Goal: Task Accomplishment & Management: Use online tool/utility

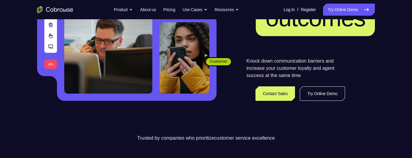
scroll to position [108, 0]
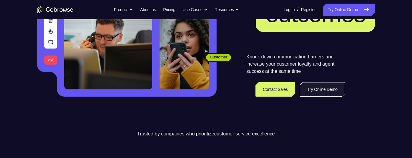
click at [329, 90] on link "Try Online Demo" at bounding box center [322, 89] width 45 height 14
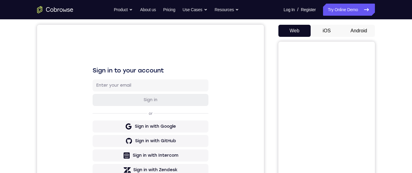
scroll to position [53, 0]
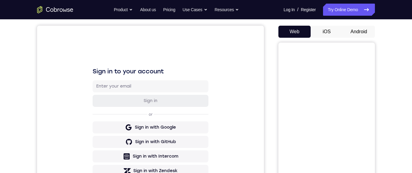
click at [362, 29] on button "Android" at bounding box center [359, 32] width 32 height 12
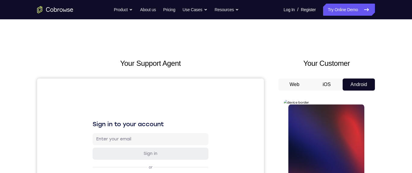
scroll to position [96, 0]
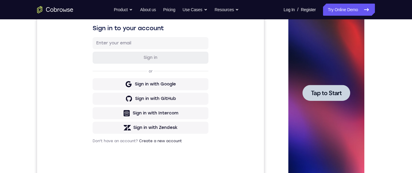
click at [319, 98] on div at bounding box center [326, 93] width 48 height 16
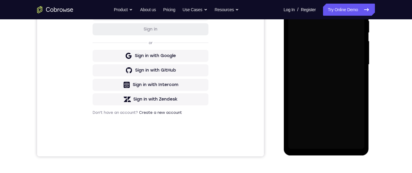
scroll to position [139, 0]
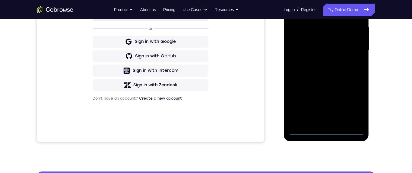
click at [324, 132] on div at bounding box center [326, 50] width 76 height 169
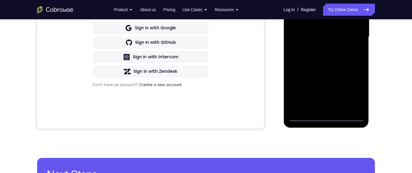
scroll to position [0, 0]
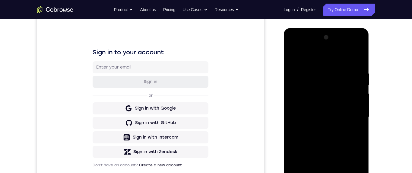
click at [364, 189] on div at bounding box center [326, 118] width 85 height 180
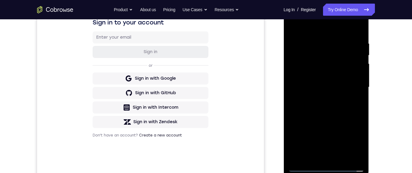
click at [316, 97] on div at bounding box center [326, 87] width 76 height 169
click at [314, 85] on div at bounding box center [326, 87] width 76 height 169
click at [328, 75] on div at bounding box center [326, 87] width 76 height 169
click at [345, 85] on div at bounding box center [326, 87] width 76 height 169
click at [339, 101] on div at bounding box center [326, 87] width 76 height 169
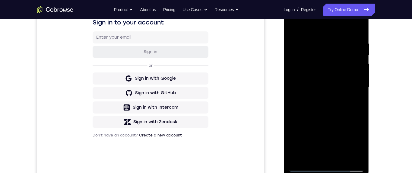
click at [356, 93] on div at bounding box center [326, 87] width 76 height 169
click at [325, 65] on div at bounding box center [326, 87] width 76 height 169
click at [315, 62] on div at bounding box center [326, 87] width 76 height 169
click at [294, 66] on div at bounding box center [326, 87] width 76 height 169
click at [293, 66] on div at bounding box center [326, 87] width 76 height 169
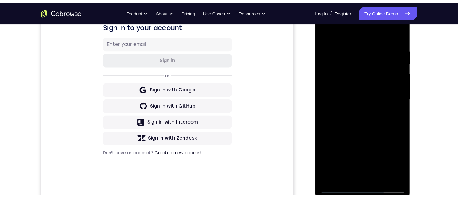
scroll to position [101, 0]
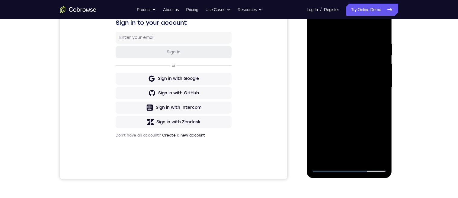
click at [336, 63] on div at bounding box center [349, 87] width 76 height 169
click at [332, 77] on div at bounding box center [349, 87] width 76 height 169
click at [378, 72] on div at bounding box center [349, 87] width 76 height 169
click at [360, 88] on div at bounding box center [349, 87] width 76 height 169
click at [360, 101] on div at bounding box center [349, 87] width 76 height 169
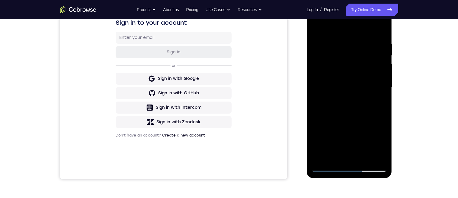
click at [380, 95] on div at bounding box center [349, 87] width 76 height 169
click at [359, 76] on div at bounding box center [349, 87] width 76 height 169
click at [382, 144] on div at bounding box center [349, 87] width 76 height 169
click at [383, 145] on div at bounding box center [349, 87] width 76 height 169
click at [382, 145] on div at bounding box center [349, 87] width 76 height 169
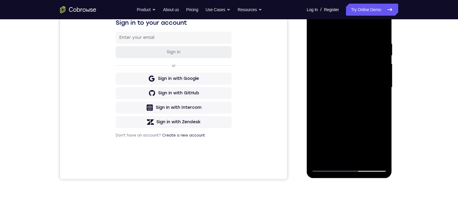
click at [383, 76] on div at bounding box center [349, 87] width 76 height 169
click at [372, 91] on div at bounding box center [349, 87] width 76 height 169
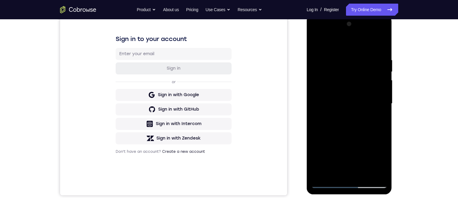
scroll to position [87, 0]
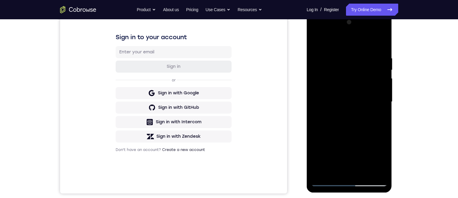
click at [360, 171] on div at bounding box center [349, 102] width 76 height 169
click at [349, 133] on div at bounding box center [349, 102] width 76 height 169
click at [350, 137] on div at bounding box center [349, 102] width 76 height 169
click at [346, 173] on div at bounding box center [349, 102] width 76 height 169
click at [376, 115] on div at bounding box center [349, 102] width 76 height 169
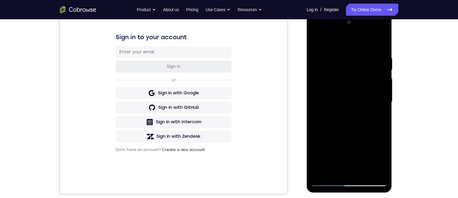
click at [381, 117] on div at bounding box center [349, 102] width 76 height 169
click at [355, 66] on div at bounding box center [349, 102] width 76 height 169
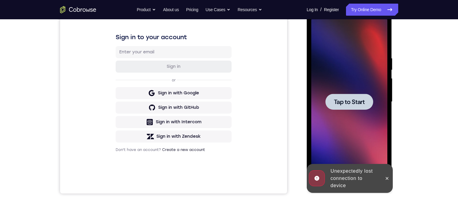
click at [355, 99] on span "Tap to Start" at bounding box center [349, 102] width 31 height 6
